Goal: Information Seeking & Learning: Learn about a topic

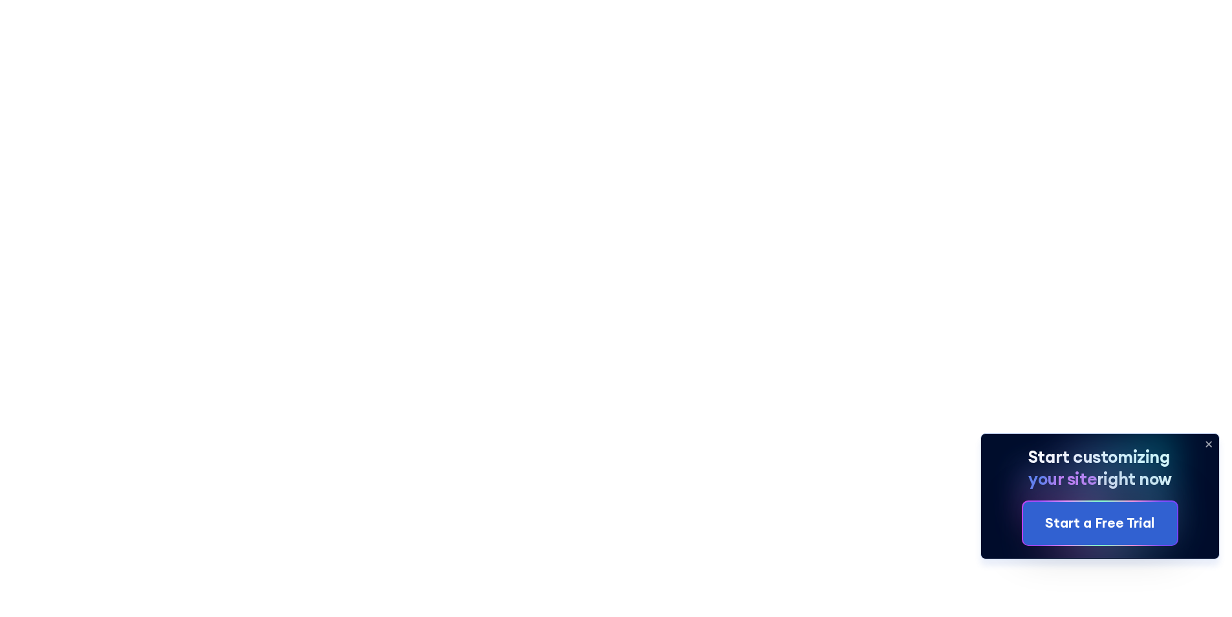
scroll to position [194, 0]
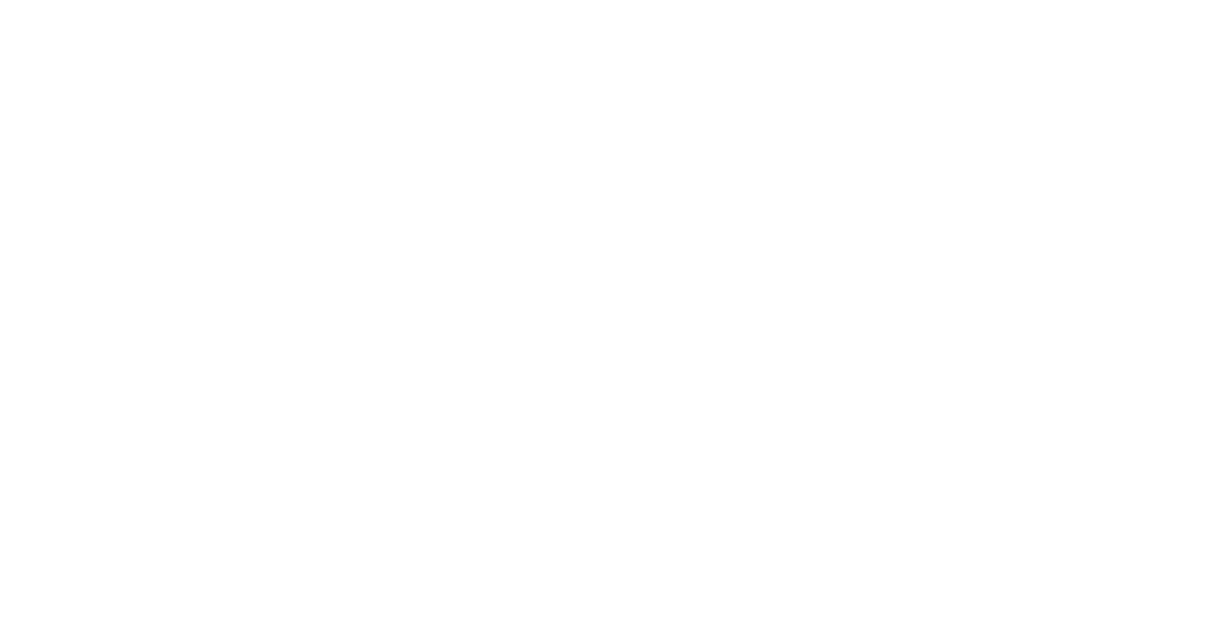
scroll to position [65, 0]
